Goal: Information Seeking & Learning: Learn about a topic

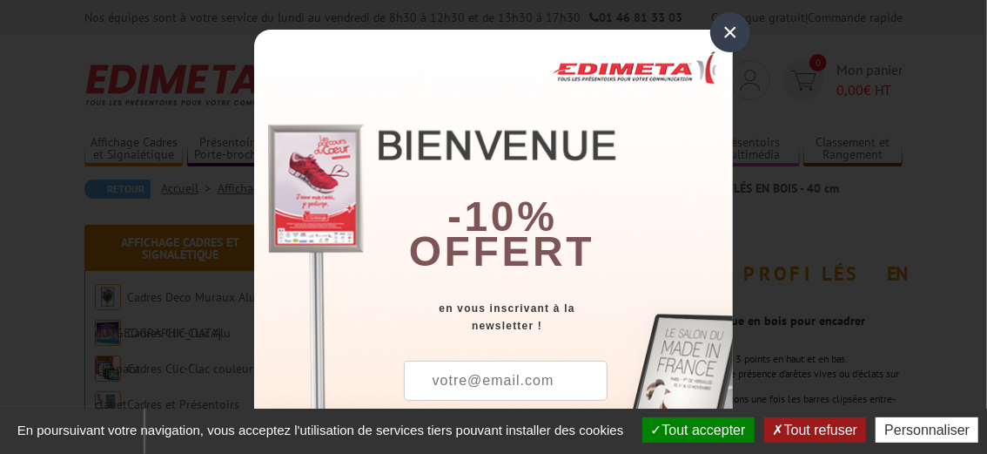
click at [724, 32] on div "×" at bounding box center [730, 32] width 40 height 40
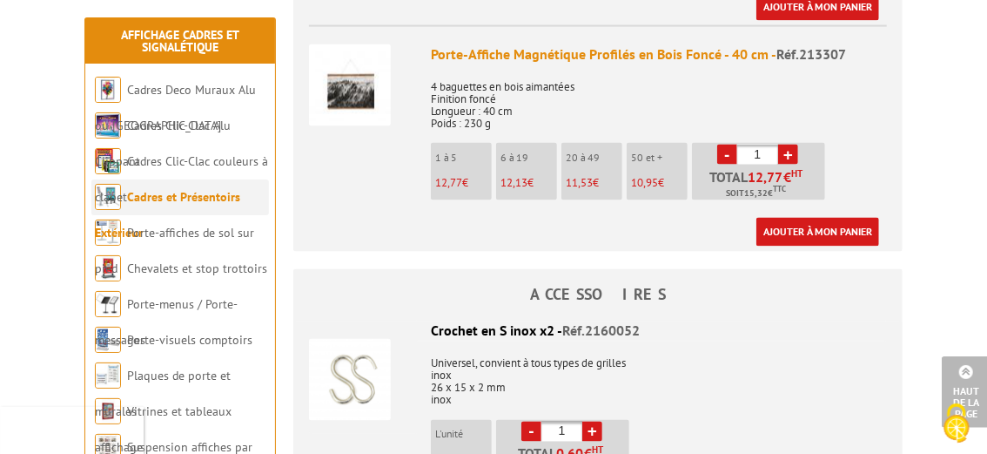
click at [220, 200] on link "Cadres et Présentoirs Extérieur" at bounding box center [167, 214] width 145 height 51
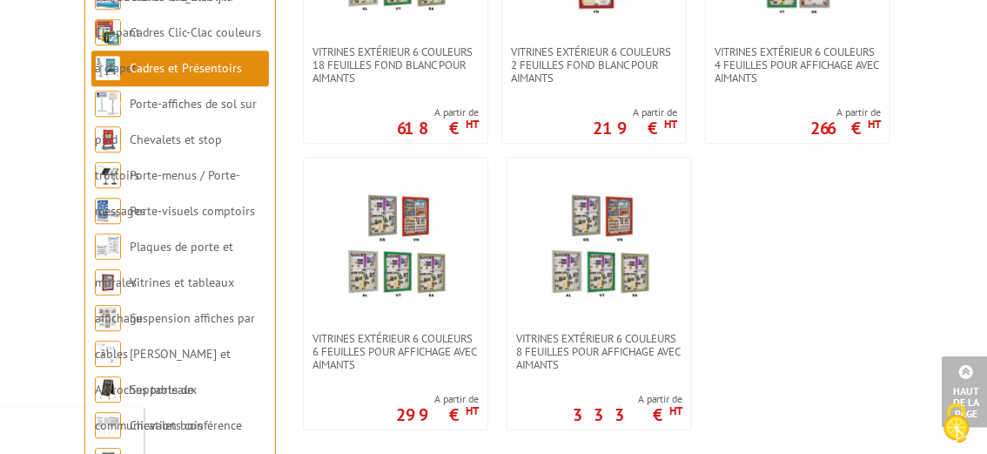
scroll to position [1554, 0]
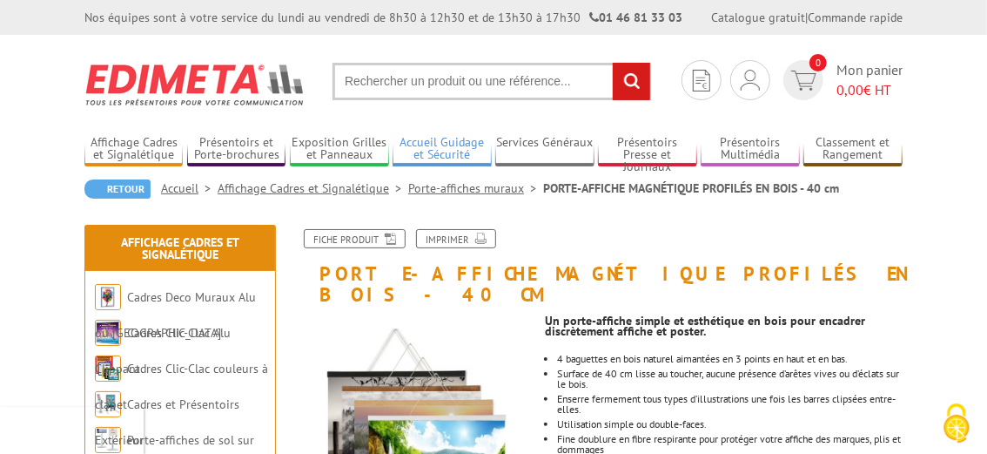
scroll to position [261, 0]
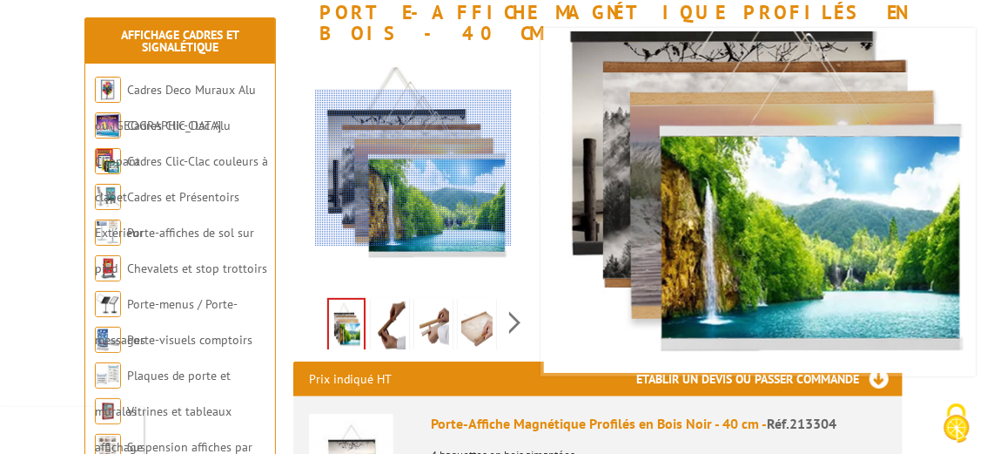
click at [414, 168] on div at bounding box center [413, 168] width 196 height 156
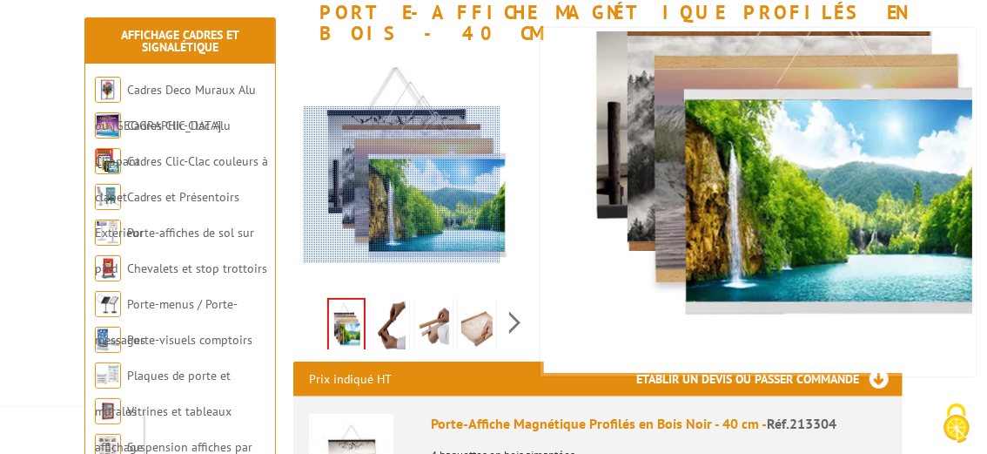
click at [402, 185] on div at bounding box center [402, 184] width 196 height 156
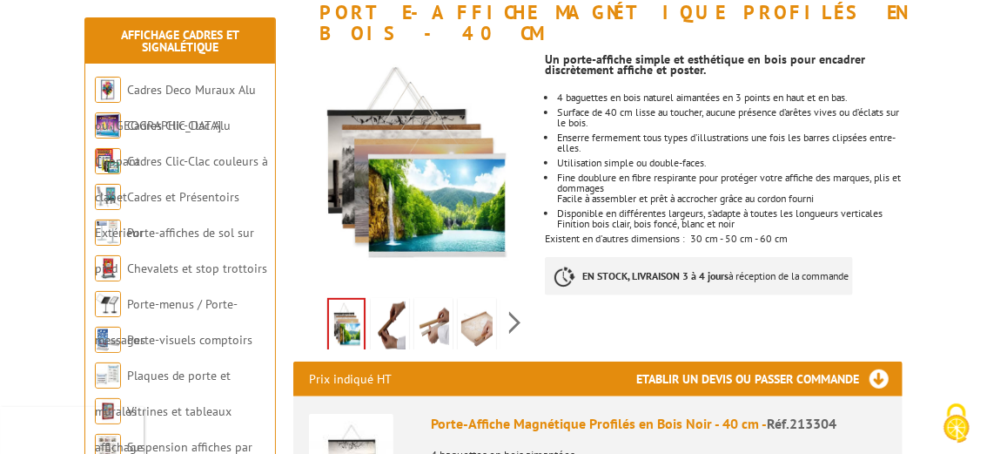
click at [383, 310] on img at bounding box center [389, 328] width 31 height 54
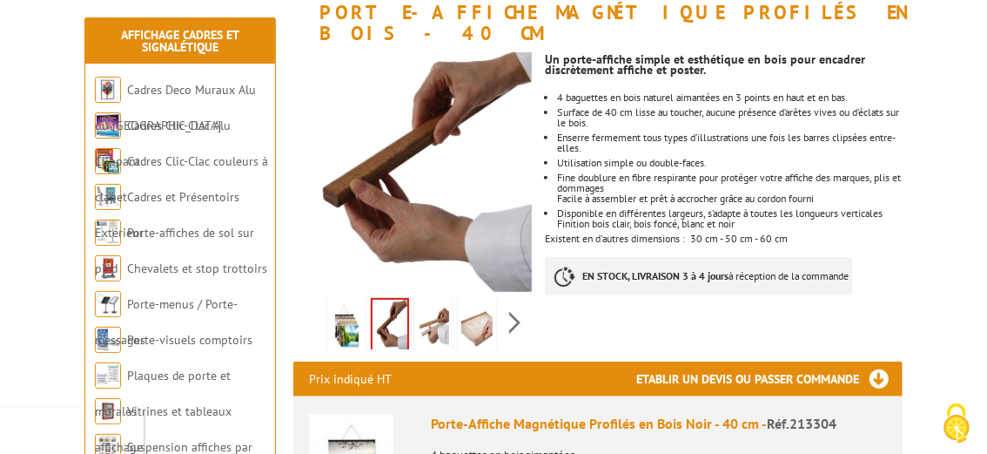
click at [344, 308] on img at bounding box center [346, 328] width 31 height 54
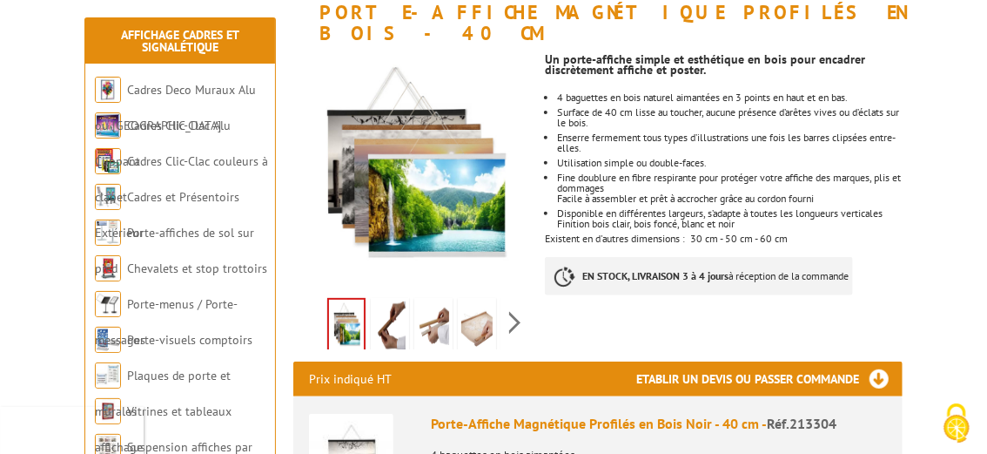
click at [422, 308] on img at bounding box center [433, 328] width 31 height 54
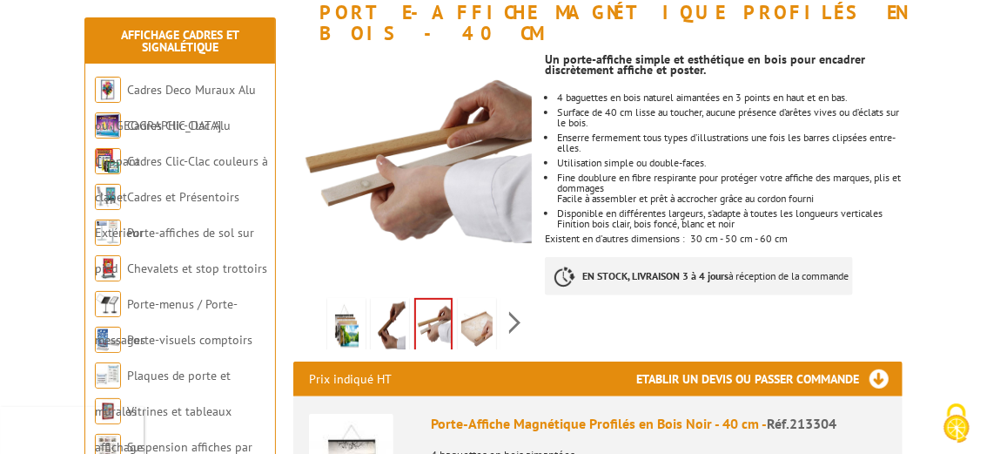
click at [474, 312] on img at bounding box center [476, 328] width 31 height 54
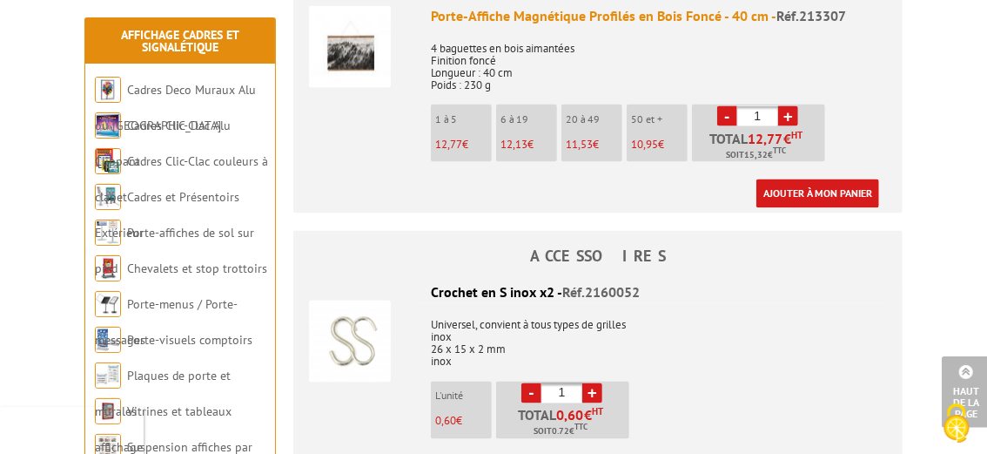
scroll to position [1306, 0]
